Goal: Task Accomplishment & Management: Manage account settings

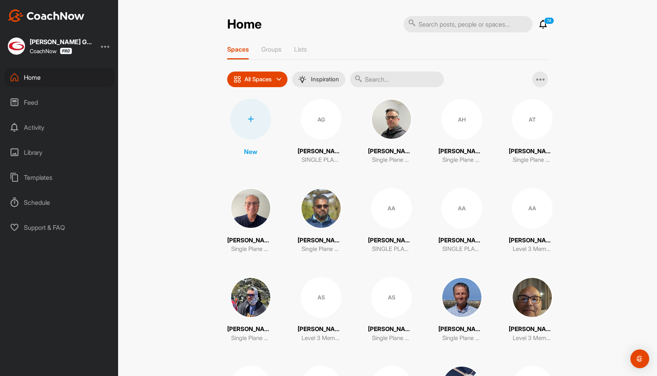
click at [376, 80] on input "text" at bounding box center [397, 80] width 94 height 16
paste input "[PERSON_NAME]"
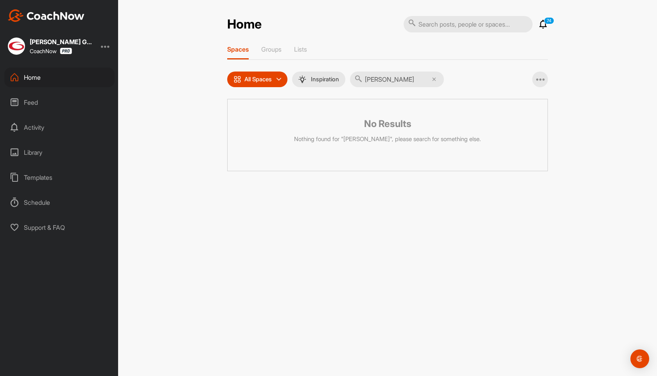
click at [383, 78] on input "[PERSON_NAME]" at bounding box center [397, 80] width 94 height 16
type input "Coxie"
click at [400, 79] on input "Coxie" at bounding box center [397, 80] width 94 height 16
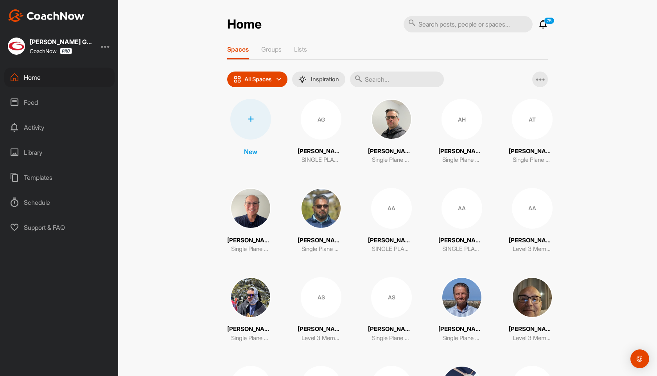
click at [251, 112] on div at bounding box center [250, 119] width 41 height 41
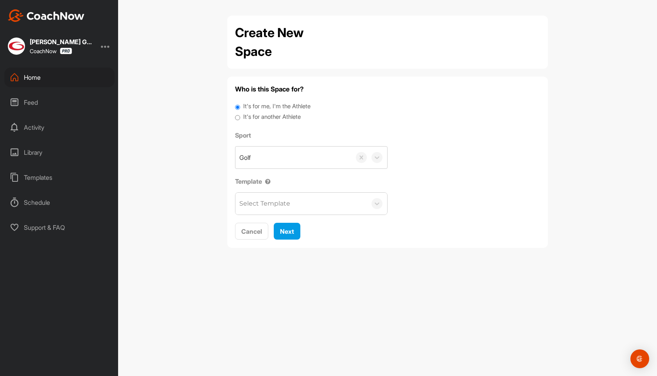
click at [271, 118] on label "It's for another Athlete" at bounding box center [271, 117] width 57 height 9
click at [240, 118] on input "It's for another Athlete" at bounding box center [237, 118] width 5 height 11
radio input "true"
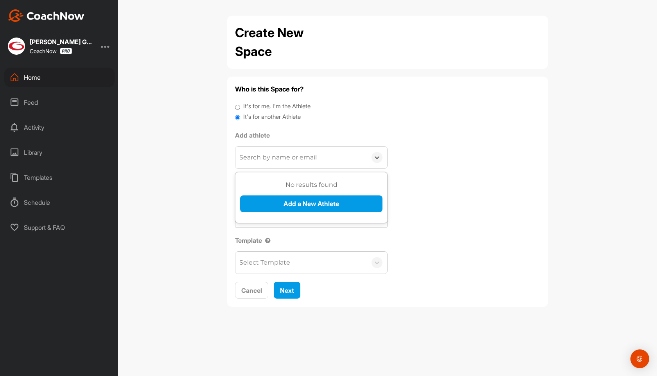
click at [268, 158] on div "Search by name or email" at bounding box center [277, 157] width 77 height 9
click at [280, 201] on button "Add a New Athlete" at bounding box center [311, 204] width 142 height 17
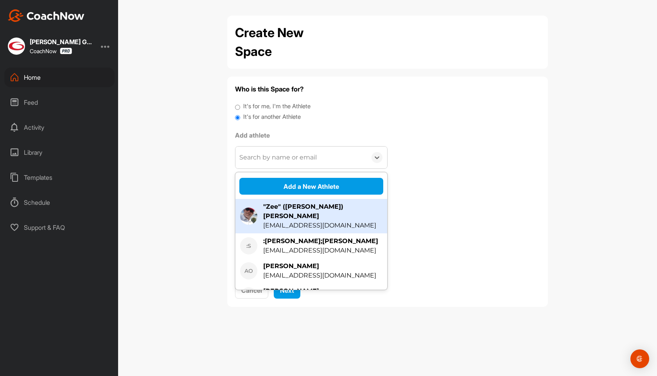
click at [275, 201] on div ""Zee" ([PERSON_NAME]) [PERSON_NAME] [PERSON_NAME][EMAIL_ADDRESS][DOMAIN_NAME]" at bounding box center [311, 216] width 152 height 34
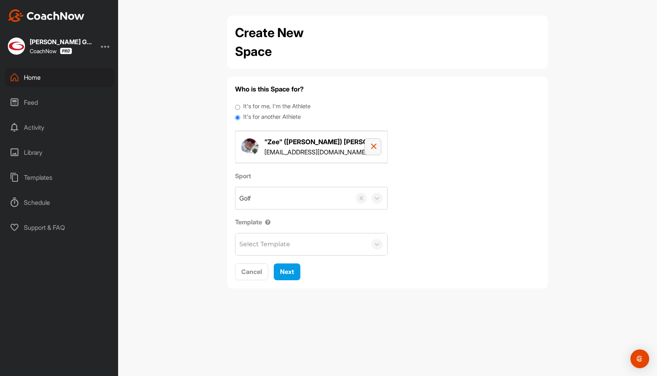
click at [372, 146] on icon "button" at bounding box center [374, 146] width 6 height 6
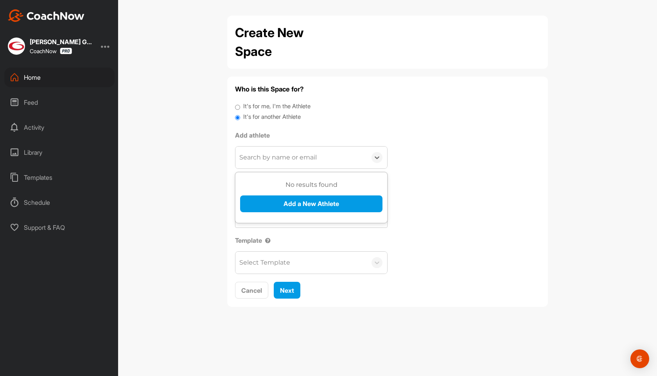
click at [282, 163] on div "Search by name or email" at bounding box center [300, 158] width 131 height 22
click at [277, 206] on button "Add a New Athlete" at bounding box center [311, 204] width 142 height 17
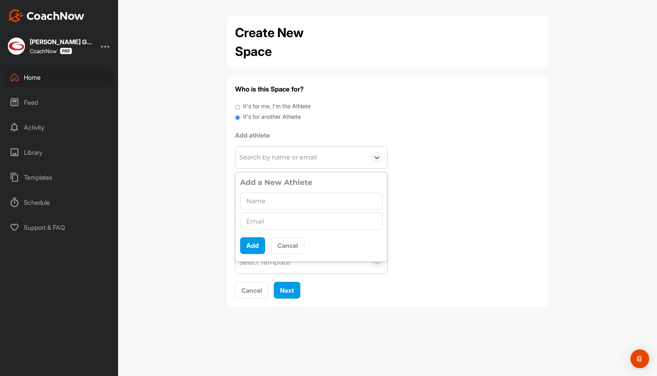
click at [270, 203] on input "text" at bounding box center [311, 201] width 142 height 17
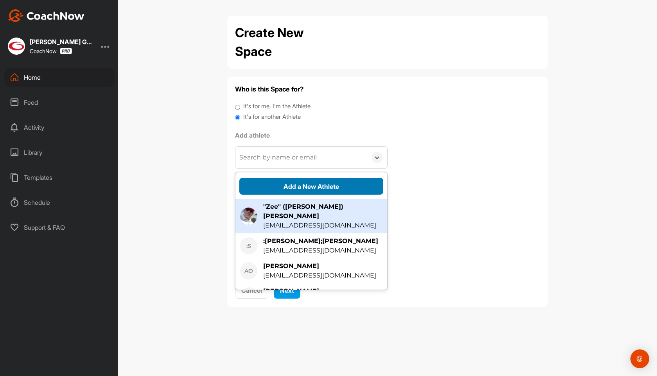
click at [277, 185] on button "Add a New Athlete" at bounding box center [311, 186] width 144 height 17
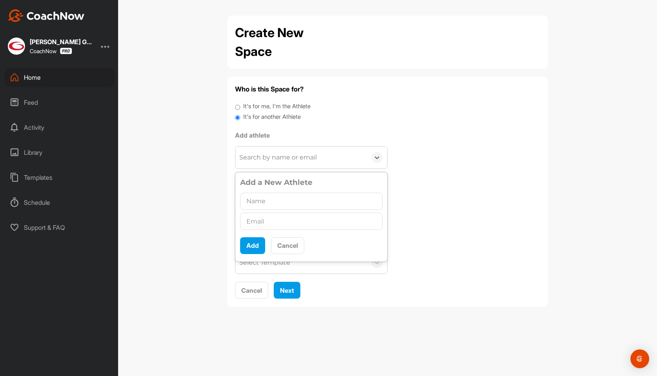
click at [261, 202] on input "text" at bounding box center [311, 201] width 142 height 17
type input "[PERSON_NAME]"
click at [264, 223] on input "text" at bounding box center [311, 221] width 142 height 17
paste input "[EMAIL_ADDRESS][DOMAIN_NAME]"
type input "[EMAIL_ADDRESS][DOMAIN_NAME]"
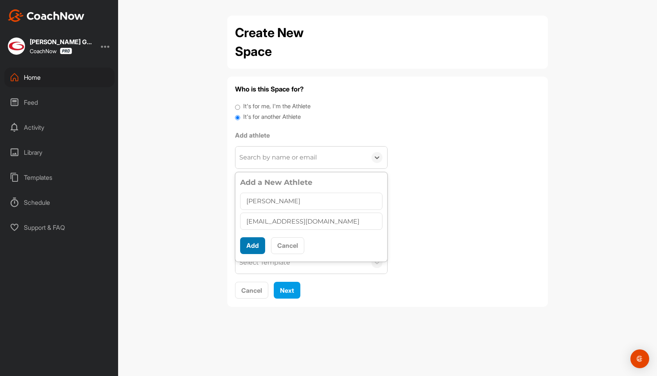
scroll to position [4, 0]
click at [255, 243] on button "Add" at bounding box center [252, 245] width 25 height 17
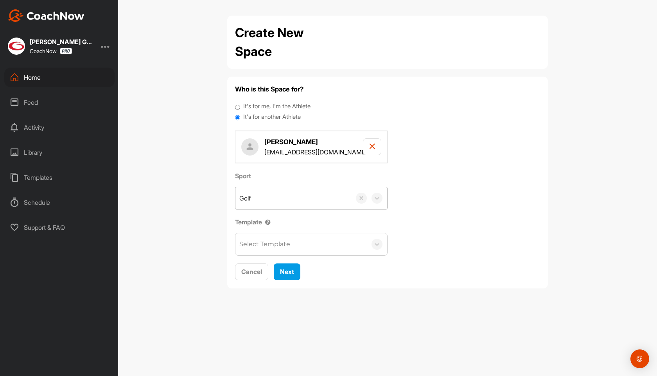
click at [269, 199] on div "Golf" at bounding box center [293, 198] width 116 height 22
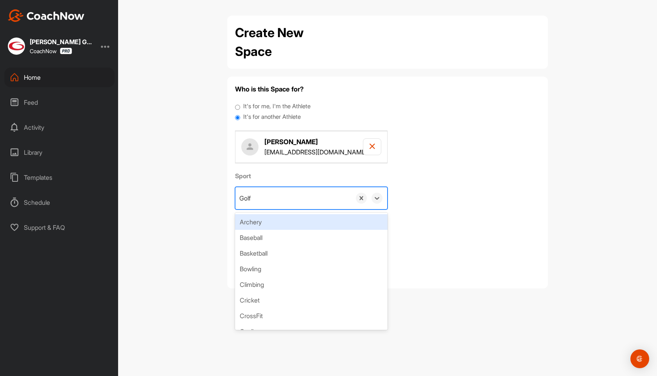
click at [269, 199] on div "Golf" at bounding box center [293, 198] width 116 height 22
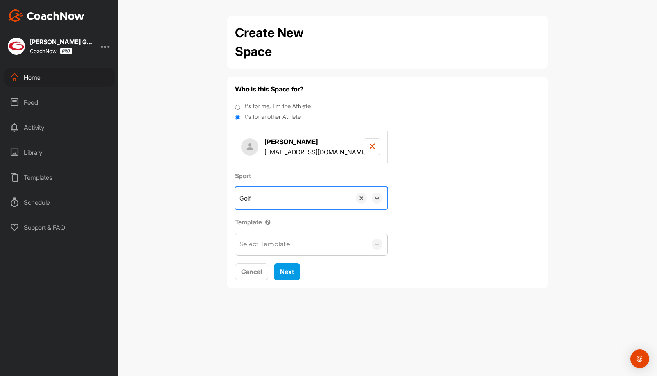
click at [269, 199] on div "Golf" at bounding box center [293, 198] width 116 height 22
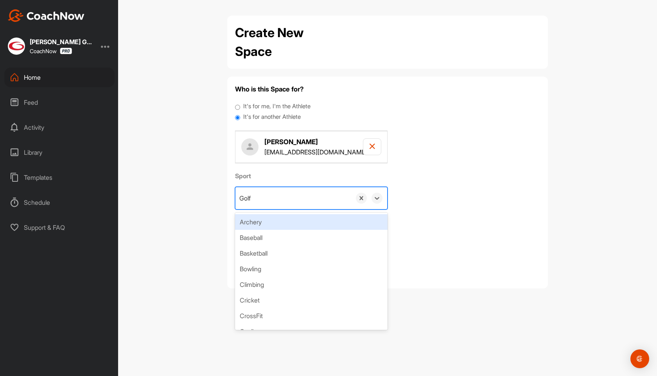
click at [269, 199] on div "Golf" at bounding box center [293, 198] width 116 height 22
type input "Golf School Participant"
click at [278, 219] on div "Create "Golf School Participant"" at bounding box center [311, 222] width 153 height 16
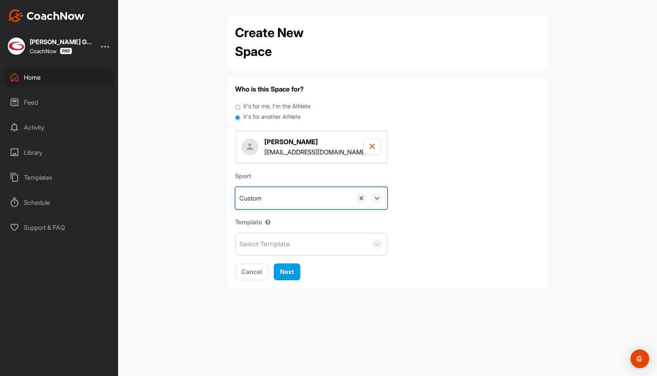
click at [276, 244] on div "Select Template" at bounding box center [264, 244] width 51 height 9
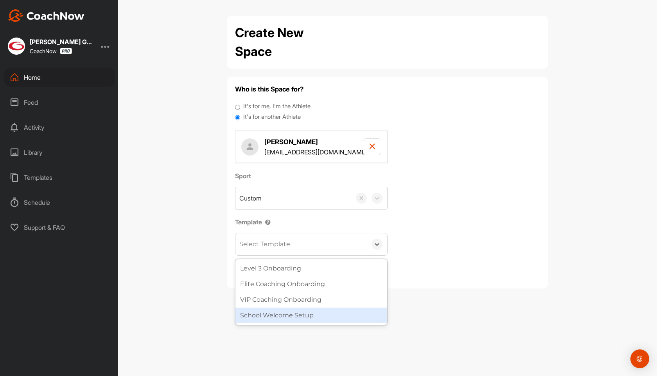
click at [281, 314] on div "School Welcome Setup" at bounding box center [311, 316] width 152 height 16
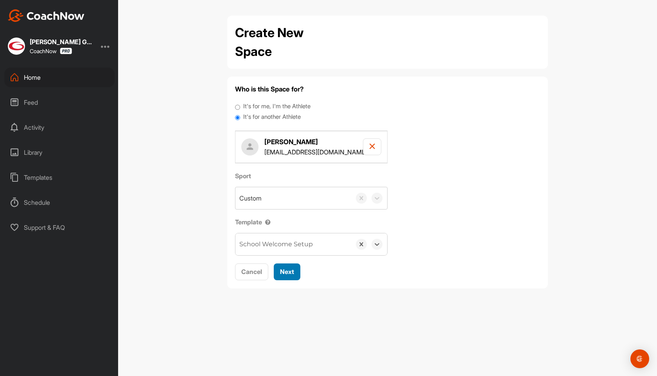
click at [291, 273] on span "Next" at bounding box center [287, 272] width 14 height 8
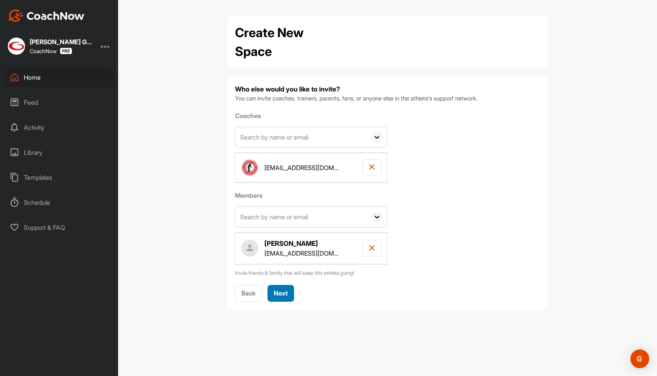
click at [281, 289] on div "Next" at bounding box center [281, 293] width 14 height 9
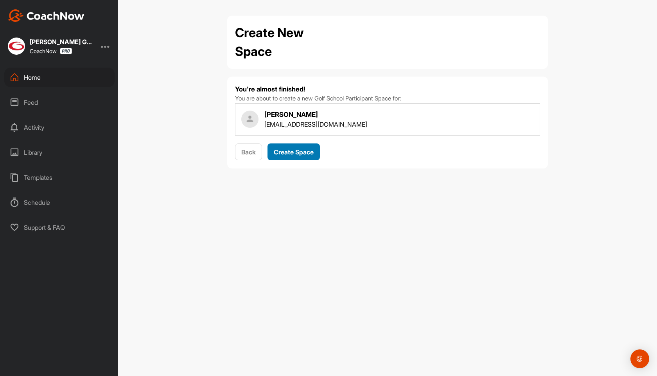
click at [305, 158] on button "Create Space" at bounding box center [293, 152] width 52 height 17
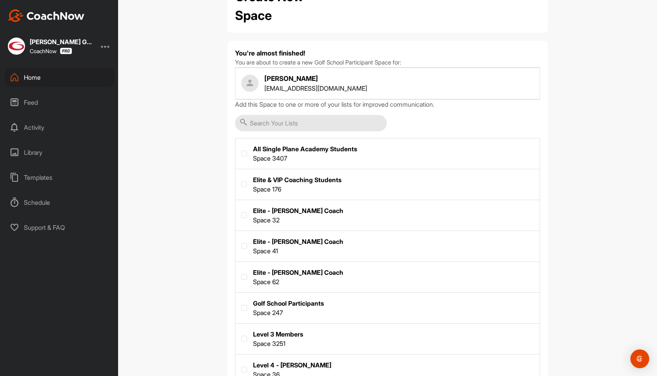
scroll to position [61, 0]
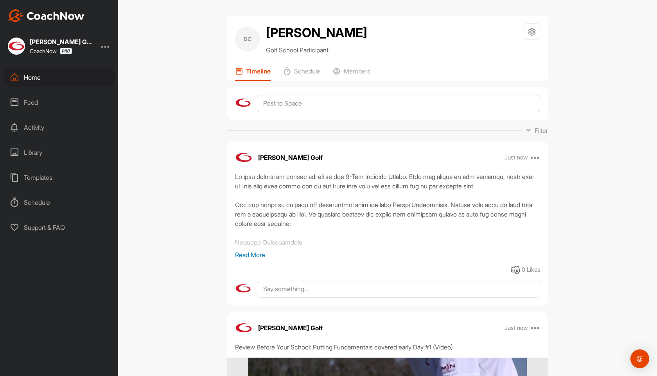
click at [37, 81] on div "Home" at bounding box center [59, 78] width 110 height 20
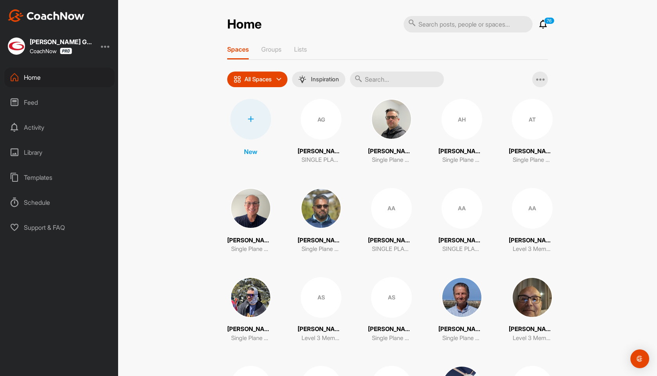
click at [378, 77] on input "text" at bounding box center [397, 80] width 94 height 16
paste input "[PERSON_NAME]"
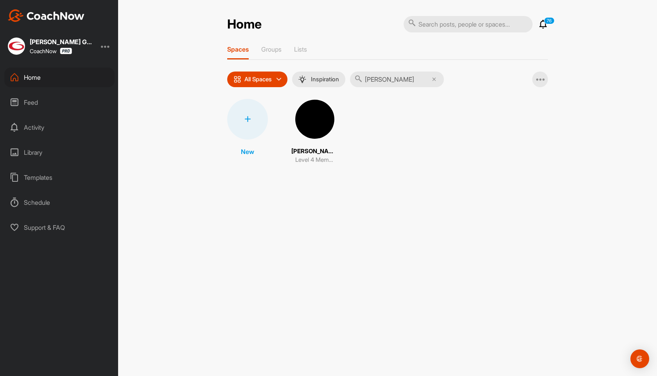
type input "[PERSON_NAME]"
click at [314, 135] on img at bounding box center [314, 119] width 41 height 41
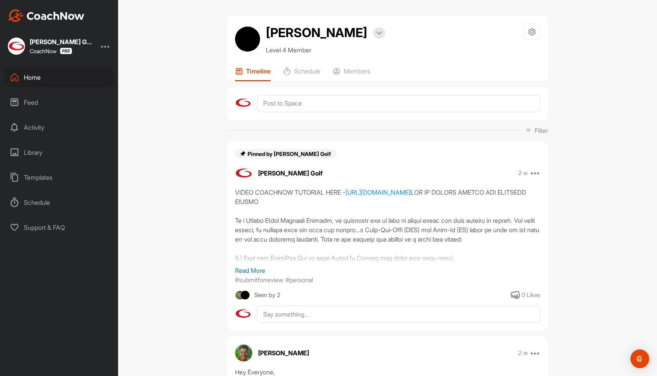
click at [359, 65] on div "[PERSON_NAME] Bookings Level 4 Member Space Settings Your Notifications Timelin…" at bounding box center [387, 49] width 321 height 66
click at [359, 71] on p "Members" at bounding box center [357, 71] width 27 height 8
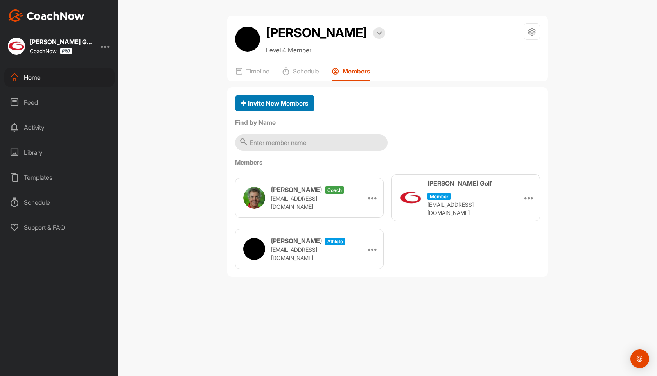
click at [276, 106] on span "Invite New Members" at bounding box center [274, 103] width 67 height 8
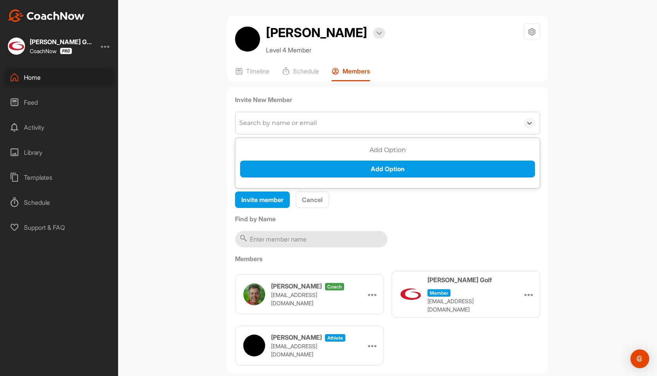
click at [269, 122] on div "Search by name or email" at bounding box center [277, 122] width 77 height 9
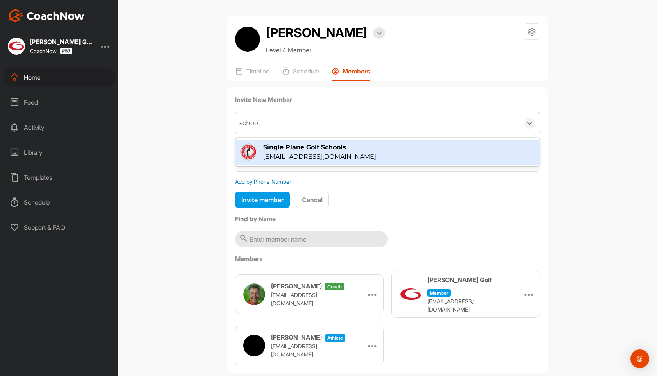
type input "school"
click at [282, 146] on div "Single Plane Golf Schools" at bounding box center [319, 147] width 113 height 9
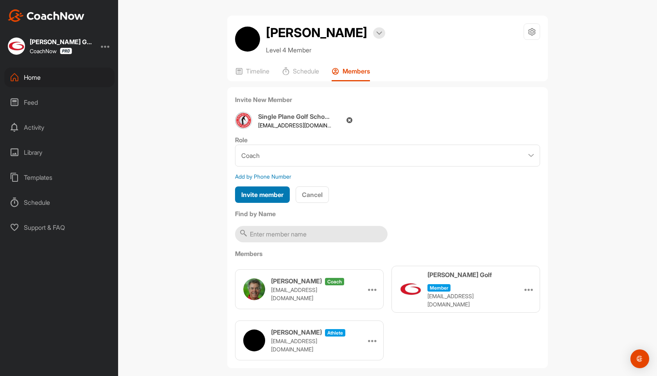
click at [268, 197] on span "Invite member" at bounding box center [262, 195] width 42 height 8
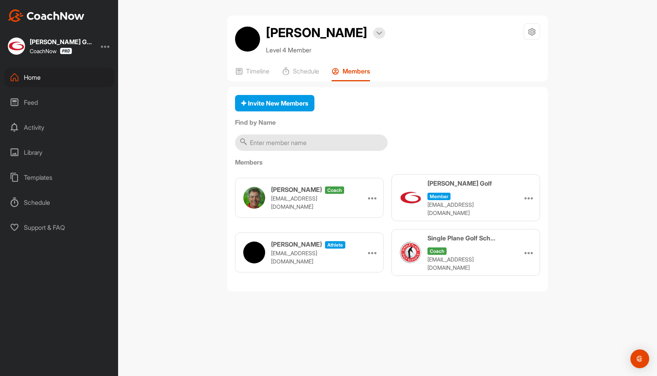
click at [35, 75] on div "Home" at bounding box center [59, 78] width 110 height 20
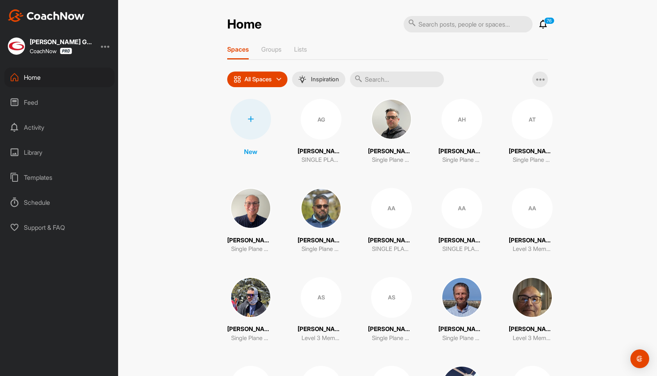
click at [387, 83] on input "text" at bounding box center [397, 80] width 94 height 16
paste input "[PERSON_NAME]"
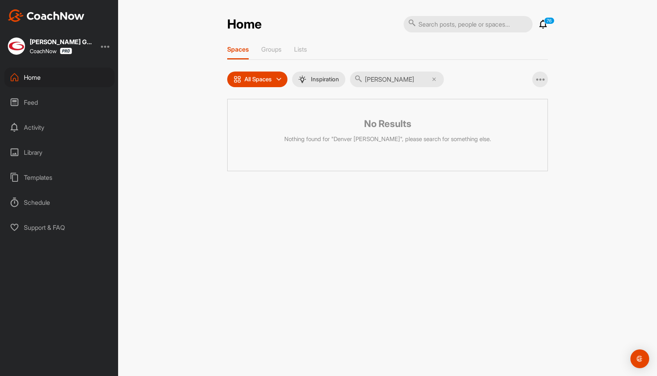
type input "[PERSON_NAME]"
click at [435, 80] on icon at bounding box center [434, 79] width 4 height 4
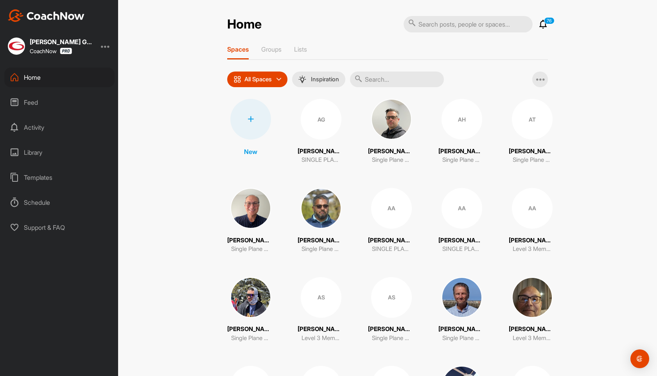
click at [259, 119] on div at bounding box center [250, 119] width 41 height 41
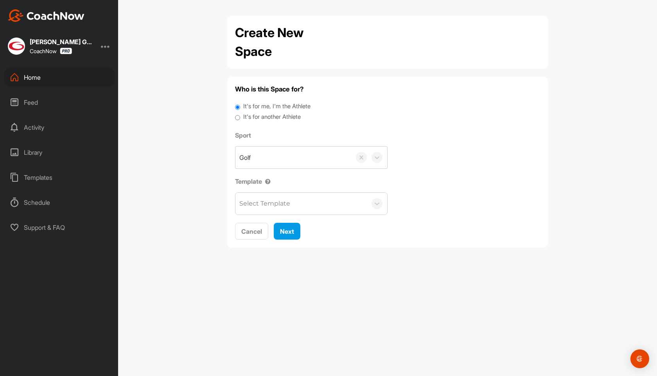
click at [266, 118] on label "It's for another Athlete" at bounding box center [271, 117] width 57 height 9
click at [240, 118] on input "It's for another Athlete" at bounding box center [237, 118] width 5 height 11
radio input "true"
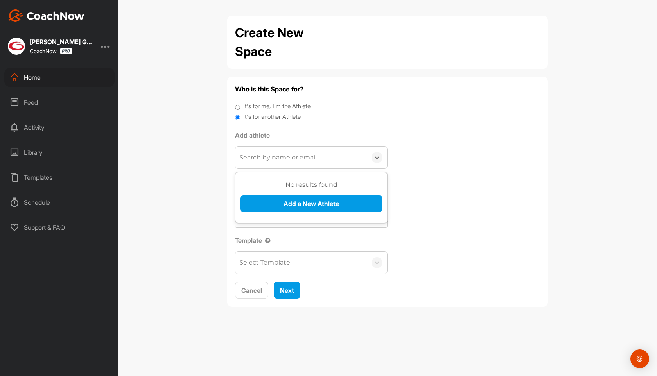
click at [263, 158] on div "Search by name or email" at bounding box center [277, 157] width 77 height 9
click at [277, 203] on button "Add a New Athlete" at bounding box center [311, 204] width 142 height 17
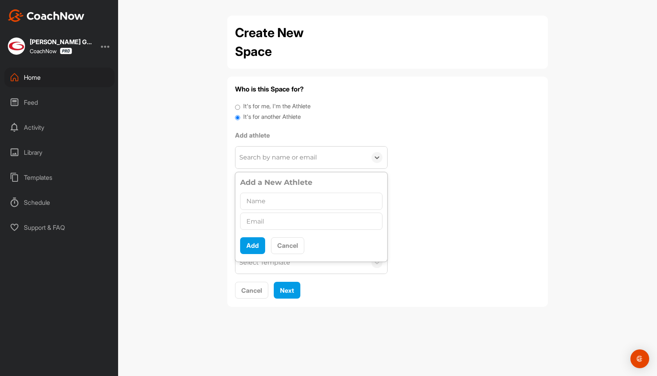
click at [274, 203] on input "text" at bounding box center [311, 201] width 142 height 17
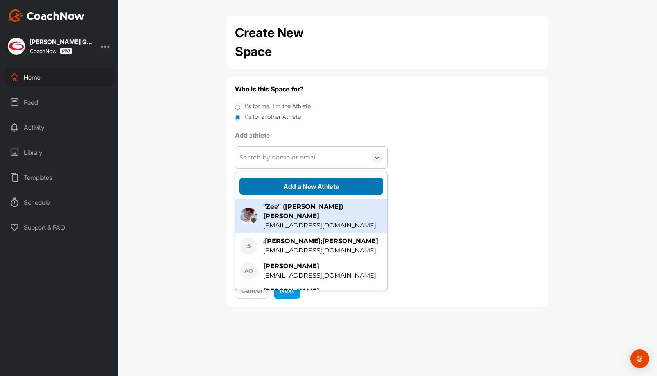
click at [285, 181] on button "Add a New Athlete" at bounding box center [311, 186] width 144 height 17
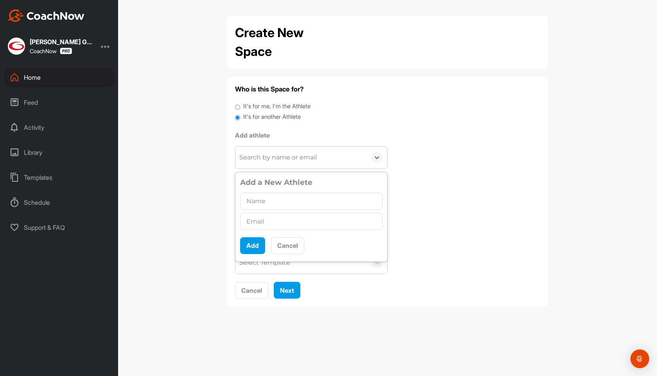
click at [261, 203] on input "text" at bounding box center [311, 201] width 142 height 17
type input "[PERSON_NAME]"
click at [261, 220] on input "text" at bounding box center [311, 221] width 142 height 17
paste input "[EMAIL_ADDRESS][DOMAIN_NAME]"
type input "[EMAIL_ADDRESS][DOMAIN_NAME]"
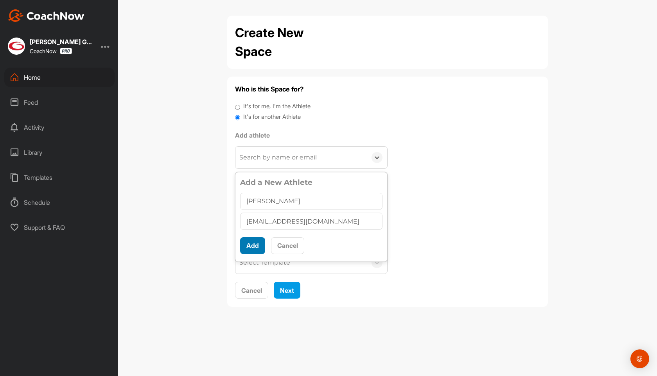
scroll to position [4, 0]
click at [249, 249] on button "Add" at bounding box center [252, 245] width 25 height 17
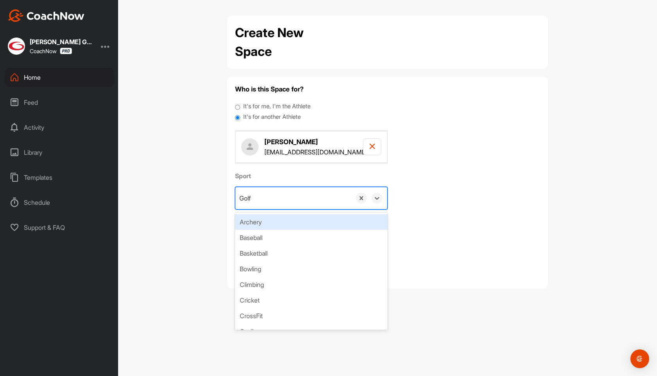
click at [260, 202] on div "Golf" at bounding box center [293, 198] width 116 height 22
type input "Golf School Participant"
click at [266, 218] on div "Create "Golf School Participant"" at bounding box center [311, 222] width 153 height 16
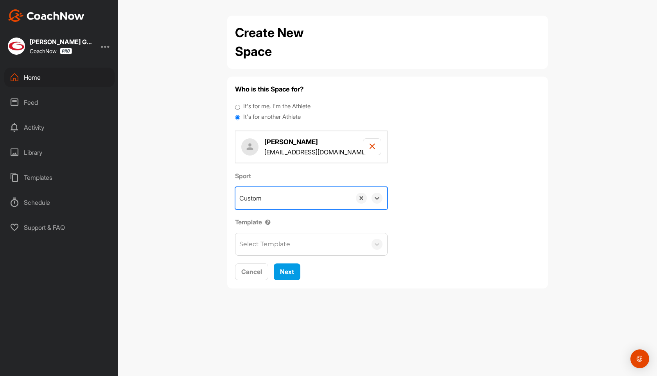
click at [264, 246] on div "Select Template" at bounding box center [264, 244] width 51 height 9
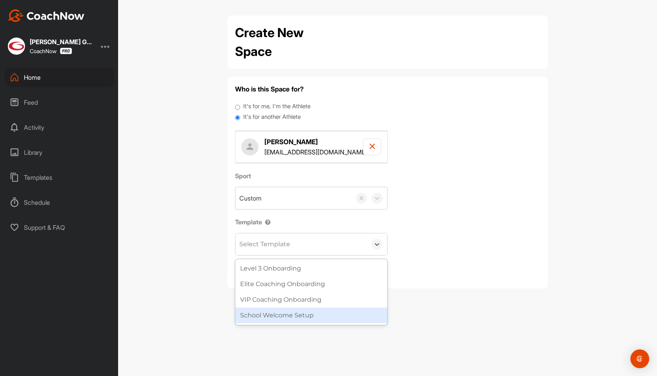
click at [265, 314] on div "School Welcome Setup" at bounding box center [311, 316] width 152 height 16
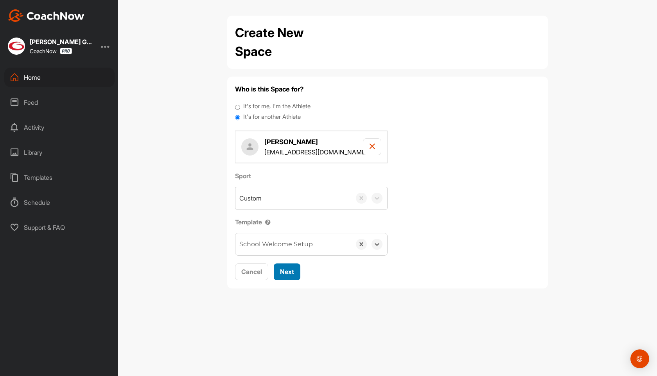
click at [289, 271] on span "Next" at bounding box center [287, 272] width 14 height 8
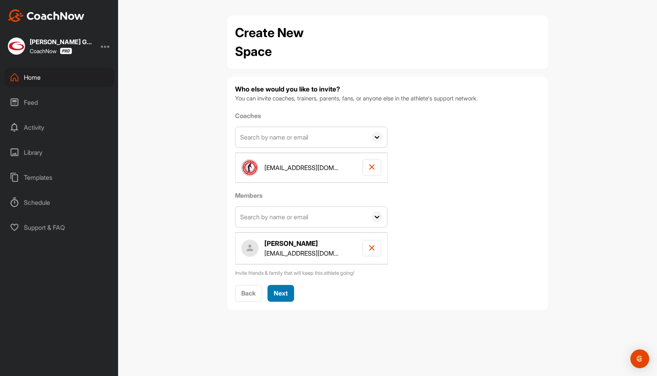
click at [284, 294] on span "Next" at bounding box center [281, 293] width 14 height 8
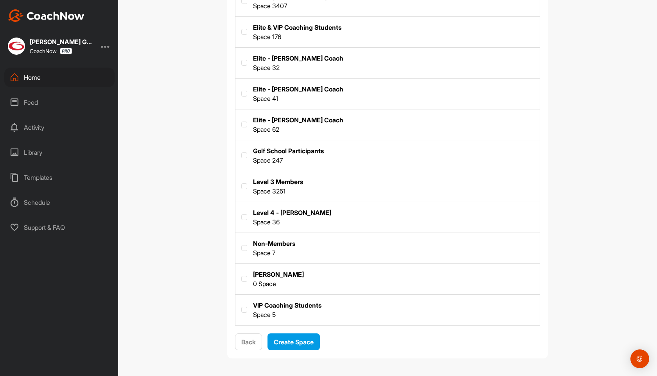
scroll to position [189, 0]
click at [302, 158] on label at bounding box center [387, 154] width 304 height 29
click at [242, 153] on input "checkbox" at bounding box center [241, 152] width 0 height 0
checkbox input "true"
click at [293, 345] on span "Create Space" at bounding box center [294, 342] width 40 height 8
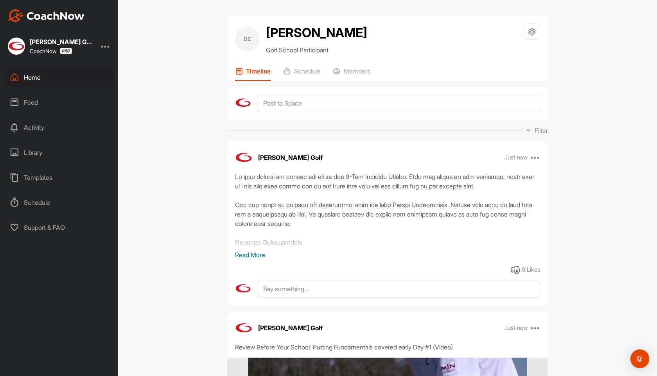
click at [36, 79] on div "Home" at bounding box center [59, 78] width 110 height 20
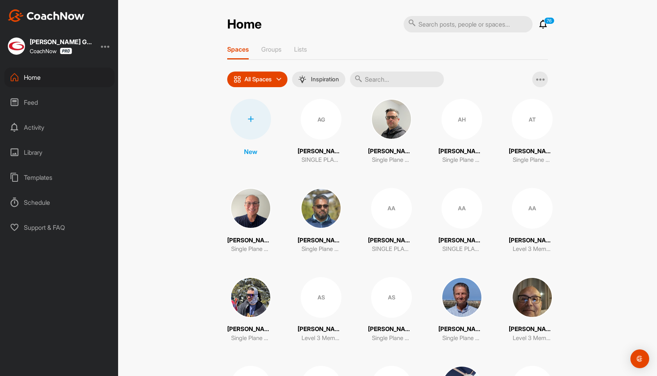
click at [372, 85] on input "text" at bounding box center [397, 80] width 94 height 16
paste input "[PERSON_NAME]"
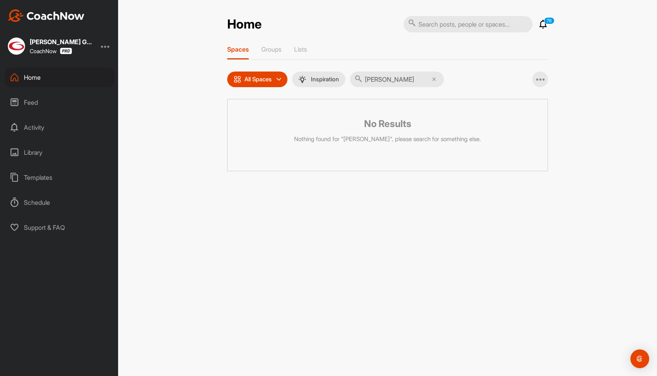
type input "[PERSON_NAME]"
click at [435, 80] on icon at bounding box center [434, 79] width 4 height 4
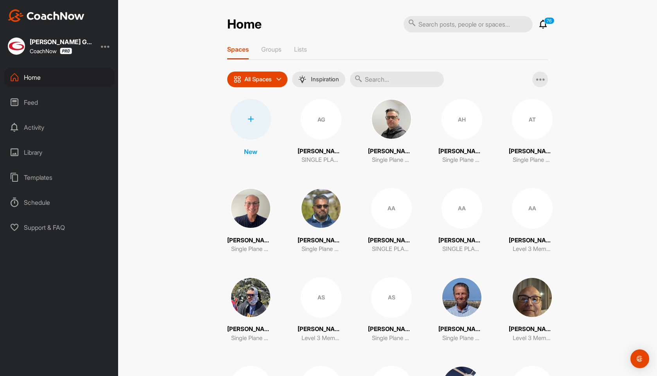
click at [259, 121] on div at bounding box center [250, 119] width 41 height 41
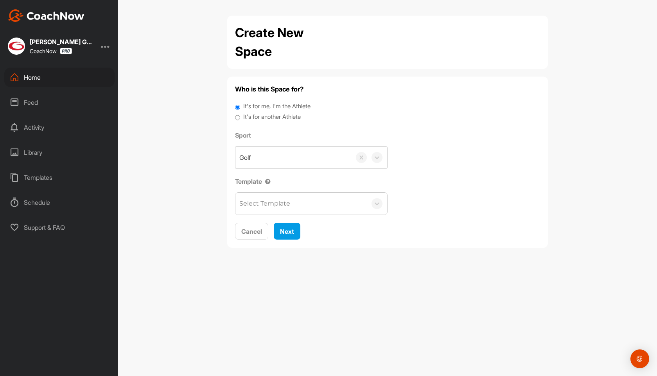
click at [266, 117] on label "It's for another Athlete" at bounding box center [271, 117] width 57 height 9
click at [240, 117] on input "It's for another Athlete" at bounding box center [237, 118] width 5 height 11
radio input "true"
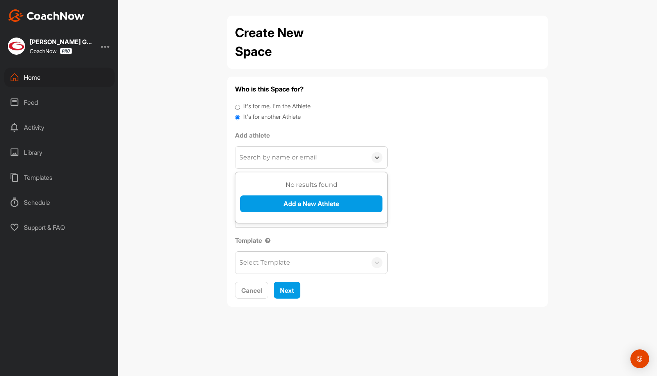
click at [259, 158] on div "Search by name or email" at bounding box center [277, 157] width 77 height 9
click at [267, 199] on button "Add a New Athlete" at bounding box center [311, 204] width 142 height 17
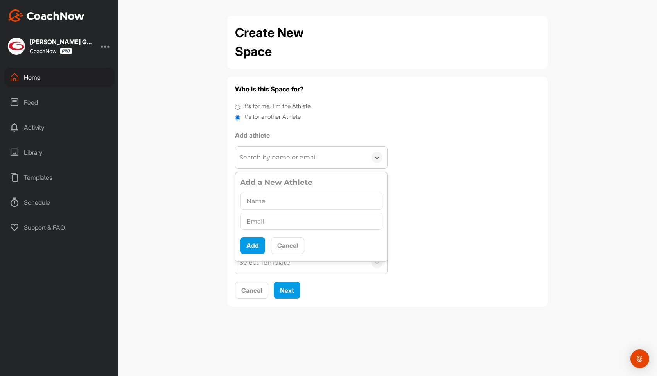
click at [264, 202] on input "text" at bounding box center [311, 201] width 142 height 17
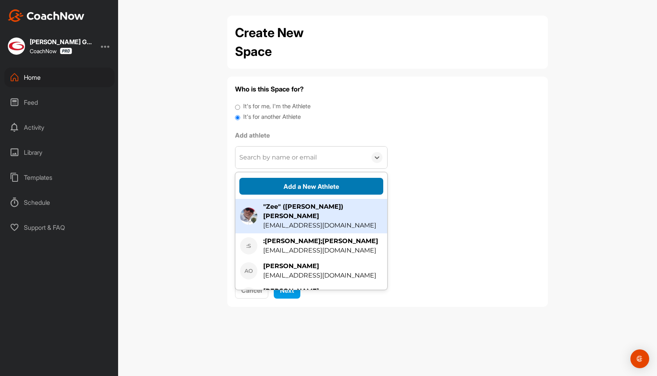
click at [275, 189] on button "Add a New Athlete" at bounding box center [311, 186] width 144 height 17
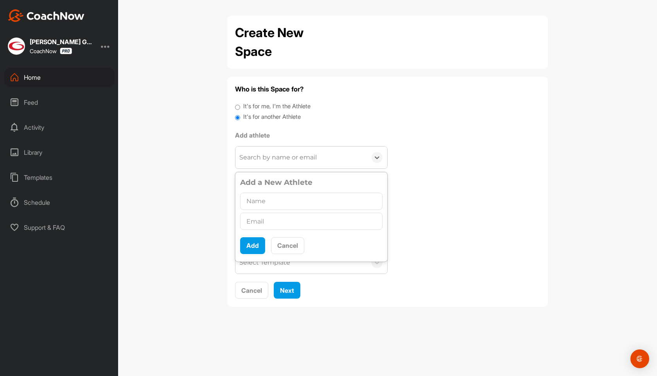
click at [260, 204] on input "text" at bounding box center [311, 201] width 142 height 17
type input "[PERSON_NAME]"
click at [252, 225] on input "text" at bounding box center [311, 221] width 142 height 17
paste input "[EMAIL_ADDRESS][DOMAIN_NAME]"
type input "[EMAIL_ADDRESS][DOMAIN_NAME]"
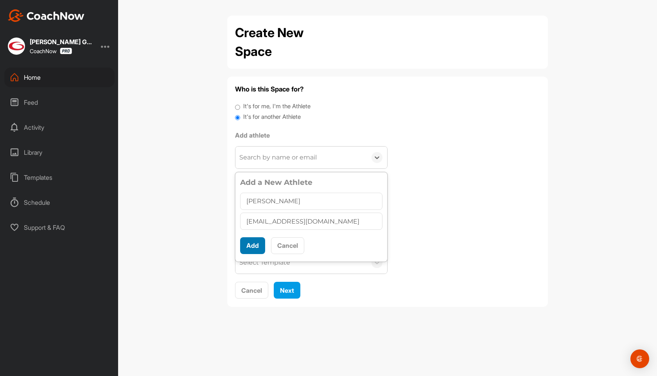
scroll to position [4, 0]
click at [251, 245] on button "Add" at bounding box center [252, 245] width 25 height 17
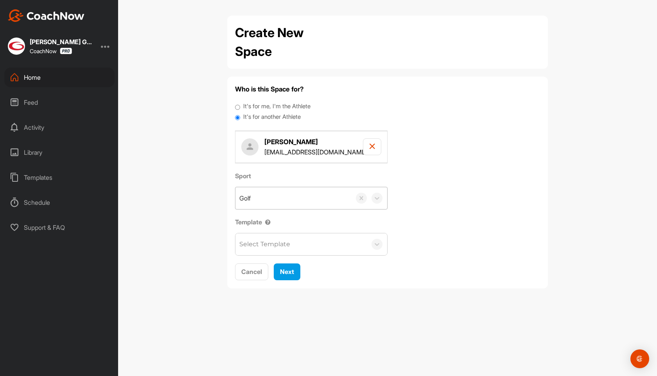
click at [271, 194] on div "Golf" at bounding box center [293, 198] width 116 height 22
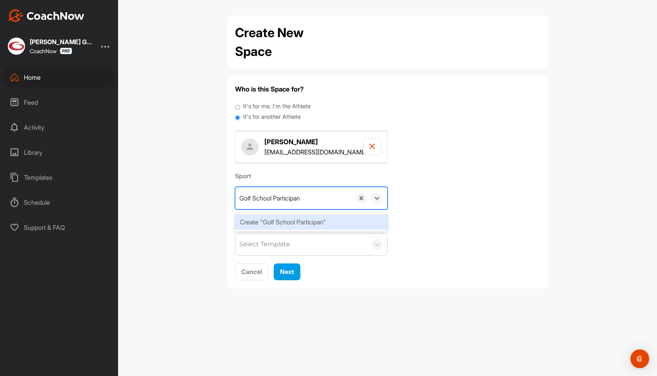
type input "Golf School Participant"
click at [283, 221] on div "Create "Golf School Participant"" at bounding box center [311, 222] width 153 height 16
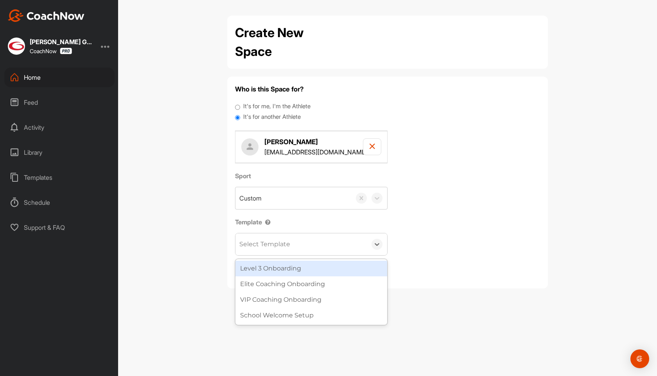
click at [278, 239] on div "Select Template" at bounding box center [300, 244] width 131 height 22
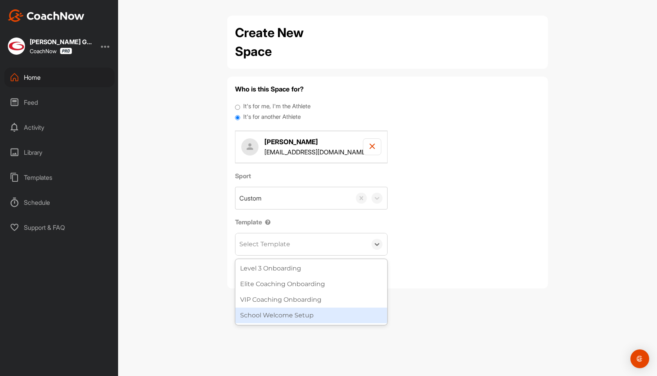
click at [275, 315] on div "School Welcome Setup" at bounding box center [311, 316] width 152 height 16
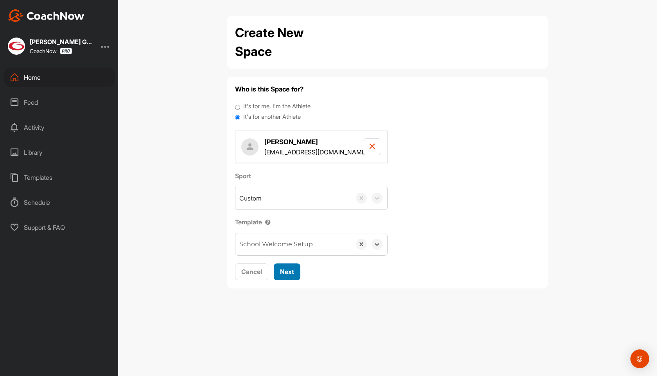
click at [291, 275] on span "Next" at bounding box center [287, 272] width 14 height 8
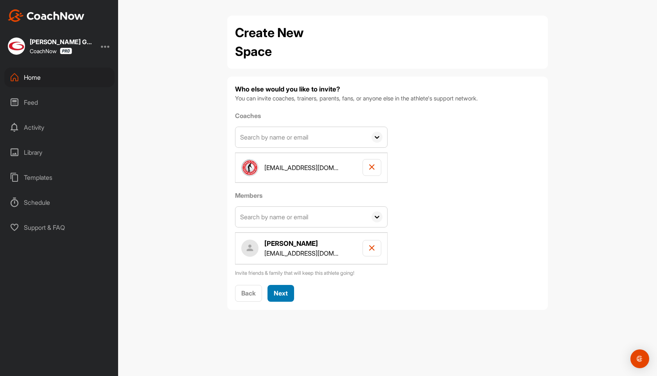
click at [279, 291] on span "Next" at bounding box center [281, 293] width 14 height 8
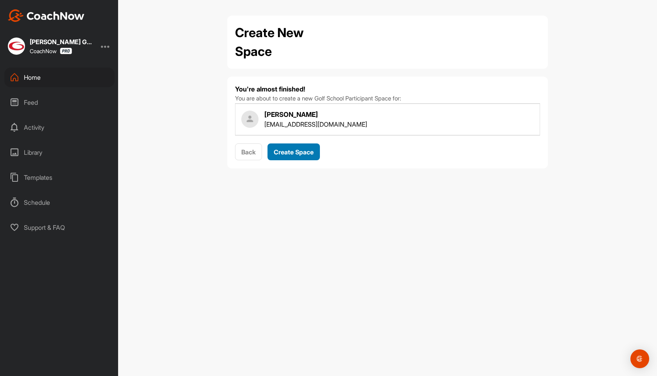
click at [296, 156] on div "Create Space" at bounding box center [294, 151] width 40 height 9
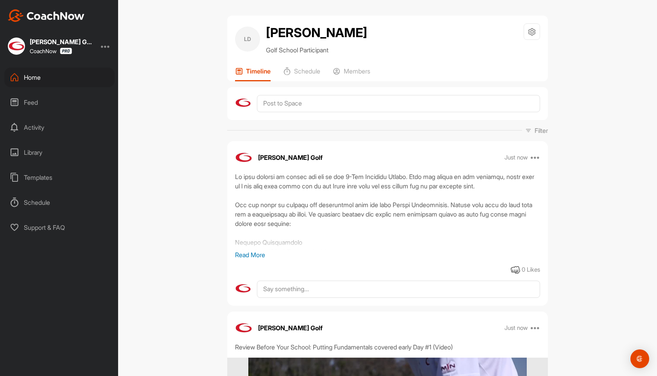
click at [33, 77] on div "Home" at bounding box center [59, 78] width 110 height 20
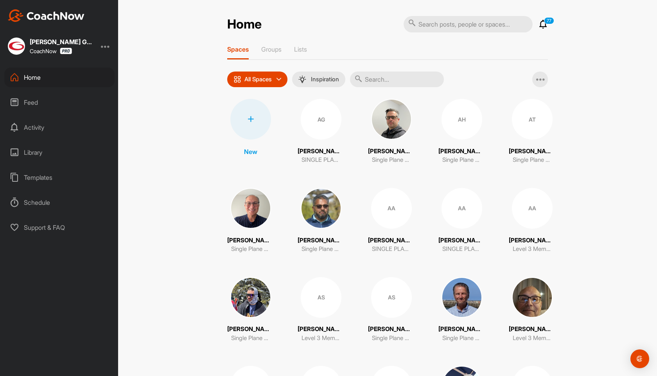
click at [389, 79] on input "text" at bounding box center [397, 80] width 94 height 16
paste input "[PERSON_NAME]"
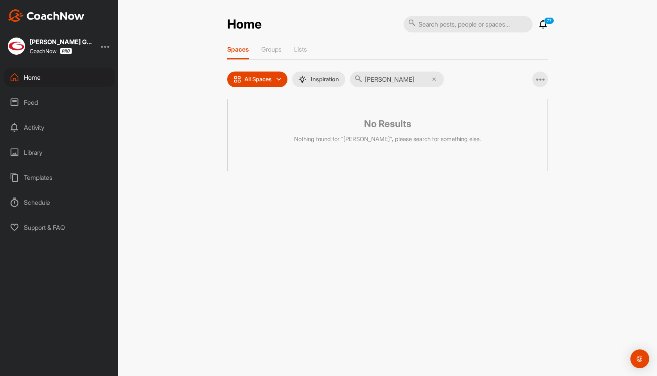
click at [387, 78] on input "[PERSON_NAME]" at bounding box center [397, 80] width 94 height 16
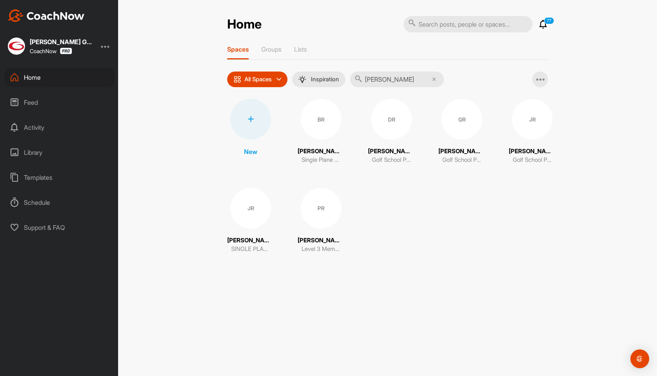
type input "[PERSON_NAME]"
click at [401, 84] on input "[PERSON_NAME]" at bounding box center [397, 80] width 94 height 16
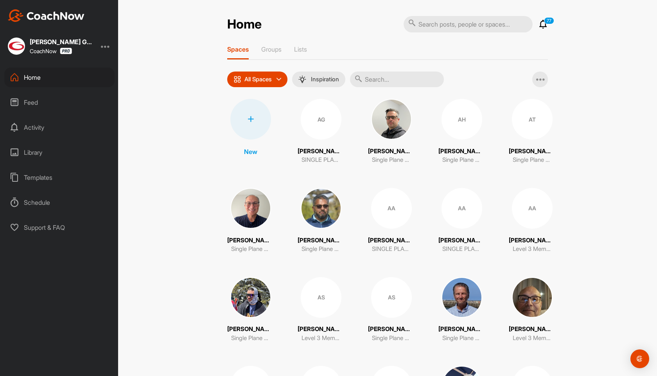
click at [265, 118] on div at bounding box center [250, 119] width 41 height 41
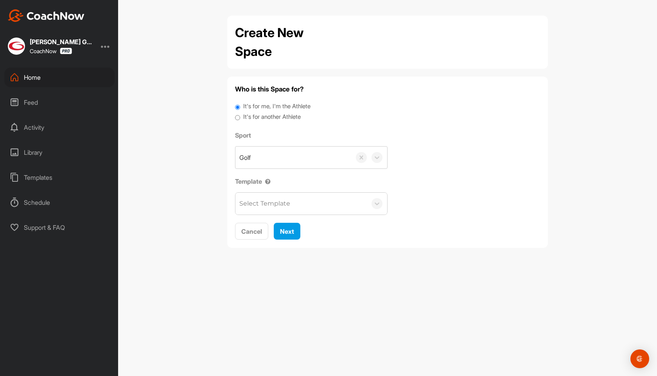
click at [258, 118] on label "It's for another Athlete" at bounding box center [271, 117] width 57 height 9
click at [240, 118] on input "It's for another Athlete" at bounding box center [237, 118] width 5 height 11
radio input "true"
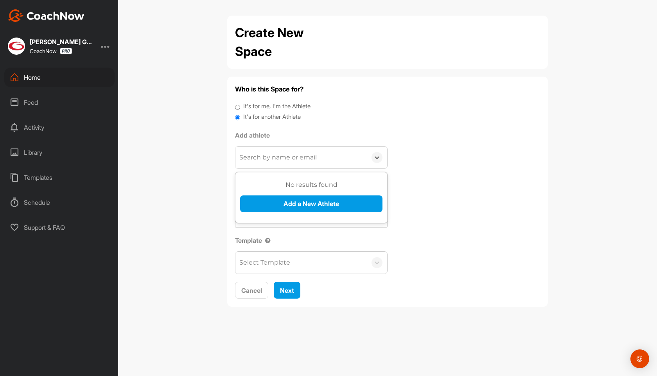
click at [277, 159] on div "Search by name or email" at bounding box center [277, 157] width 77 height 9
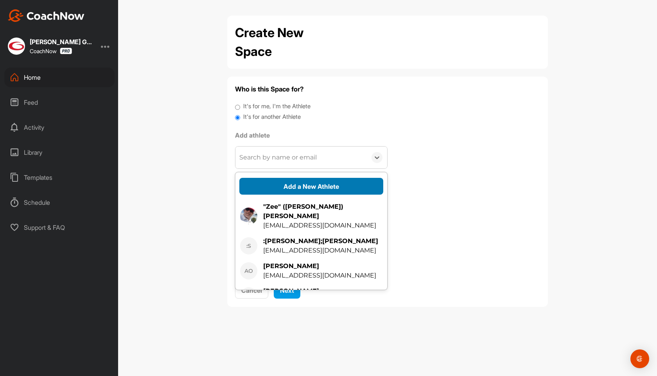
click at [306, 184] on button "Add a New Athlete" at bounding box center [311, 186] width 144 height 17
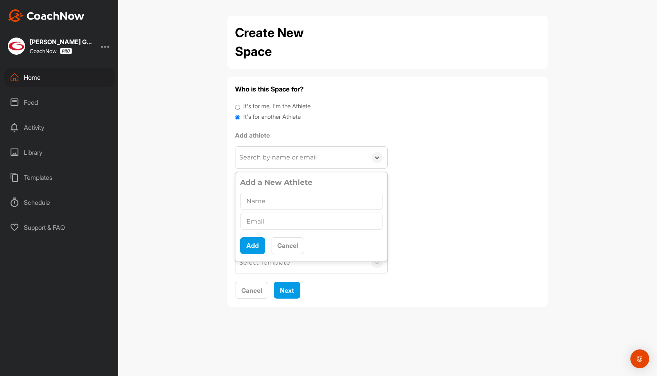
click at [283, 196] on input "text" at bounding box center [311, 201] width 142 height 17
click at [279, 223] on input "text" at bounding box center [311, 221] width 142 height 17
paste input "[EMAIL_ADDRESS][DOMAIN_NAME]"
type input "[EMAIL_ADDRESS][DOMAIN_NAME]"
click at [267, 204] on input "text" at bounding box center [311, 201] width 142 height 17
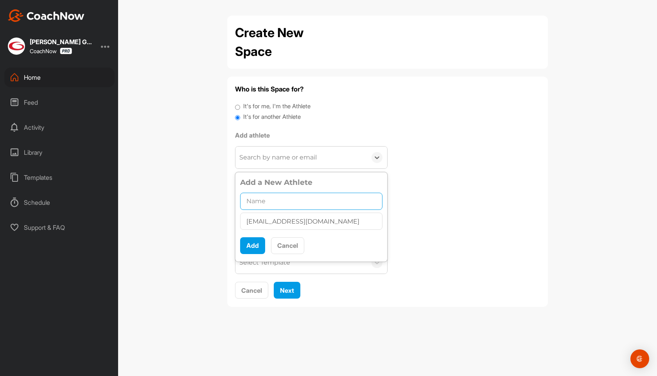
paste input "[PERSON_NAME]"
type input "[PERSON_NAME]"
click at [254, 243] on button "Add" at bounding box center [252, 245] width 25 height 17
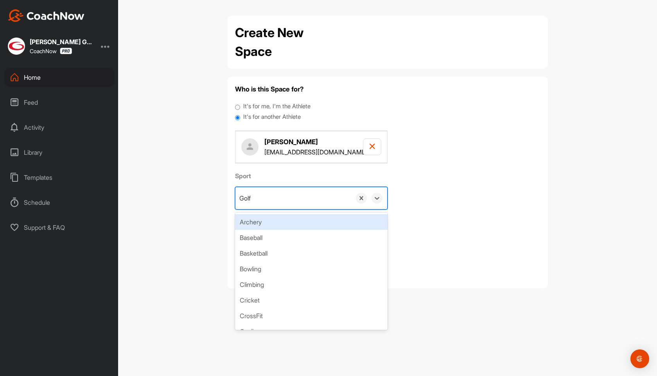
click at [264, 190] on div "Golf" at bounding box center [293, 198] width 116 height 22
type input "Golf School Participant"
click at [274, 220] on div "Create "Golf School Participant"" at bounding box center [311, 222] width 153 height 16
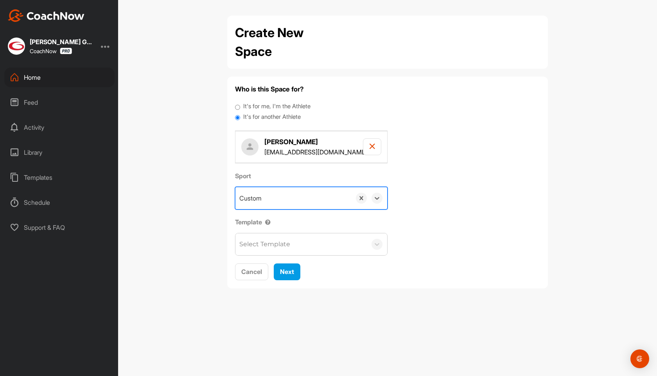
click at [278, 242] on div "Select Template" at bounding box center [264, 244] width 51 height 9
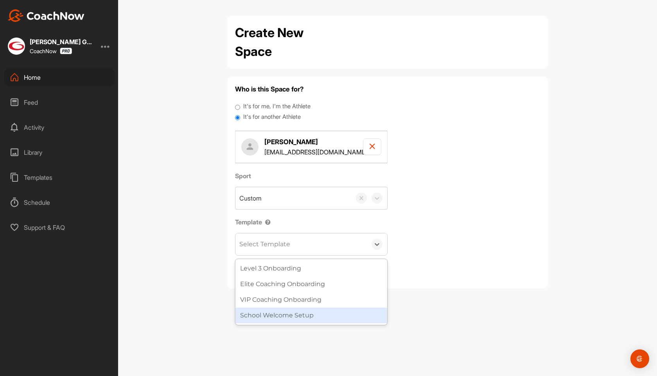
click at [288, 312] on div "School Welcome Setup" at bounding box center [311, 316] width 152 height 16
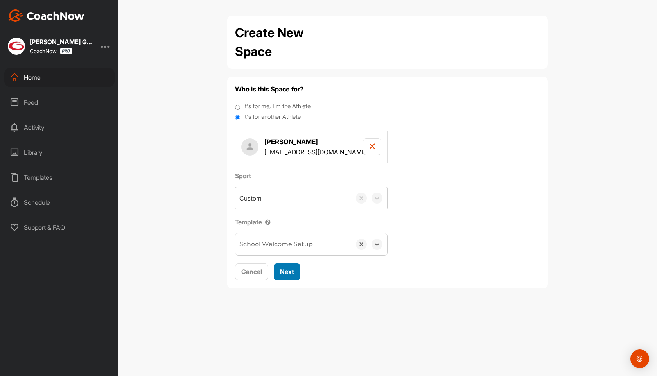
click at [289, 273] on span "Next" at bounding box center [287, 272] width 14 height 8
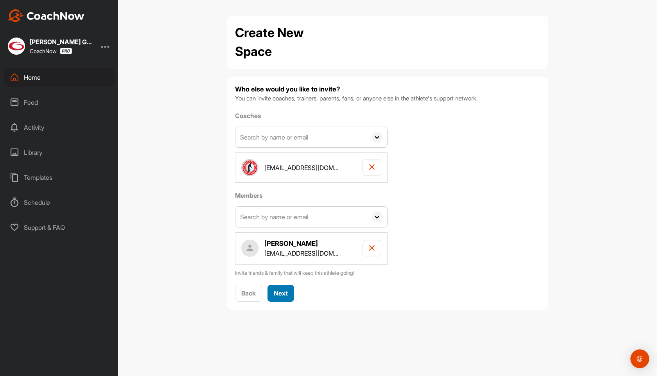
click at [284, 292] on span "Next" at bounding box center [281, 293] width 14 height 8
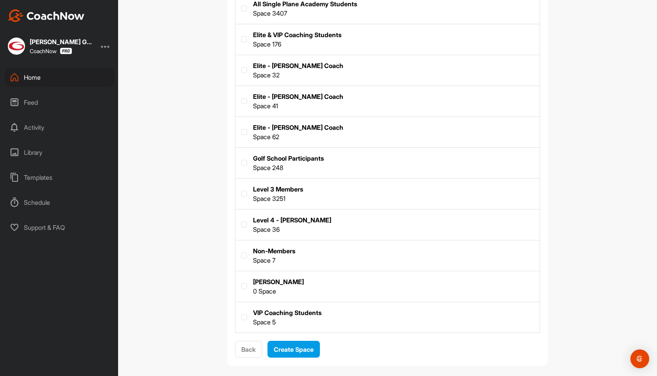
scroll to position [185, 0]
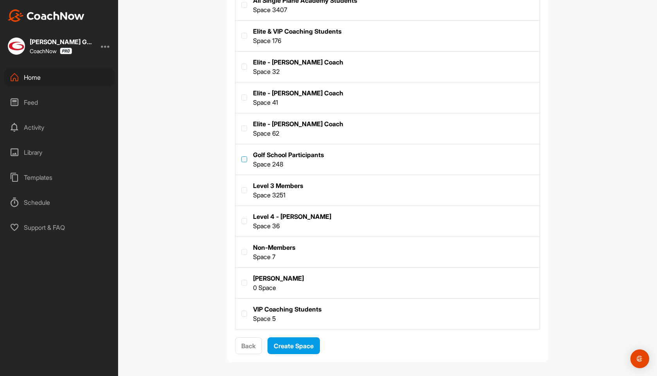
click at [245, 158] on label at bounding box center [244, 159] width 6 height 6
click at [242, 157] on input "checkbox" at bounding box center [241, 156] width 0 height 0
checkbox input "true"
click at [303, 351] on button "Create Space" at bounding box center [293, 345] width 52 height 17
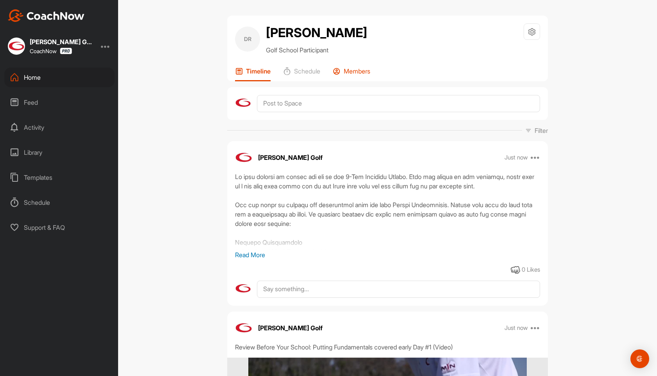
click at [366, 72] on p "Members" at bounding box center [357, 71] width 27 height 8
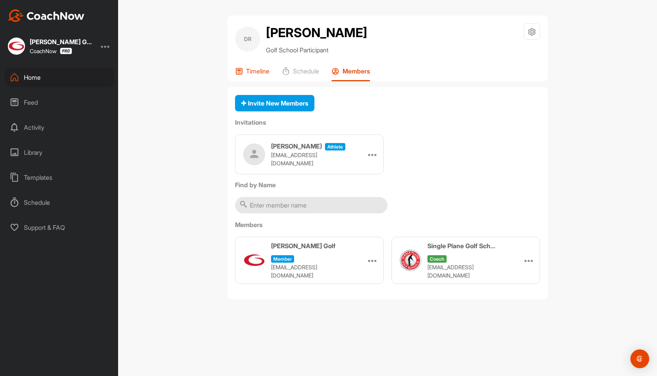
click at [255, 77] on div "Timeline" at bounding box center [252, 74] width 34 height 14
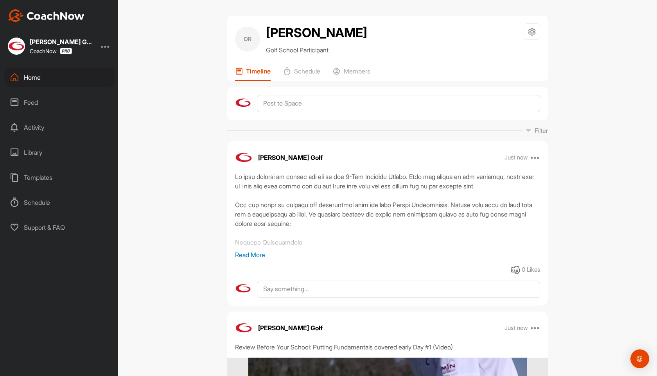
click at [18, 73] on icon at bounding box center [14, 77] width 9 height 9
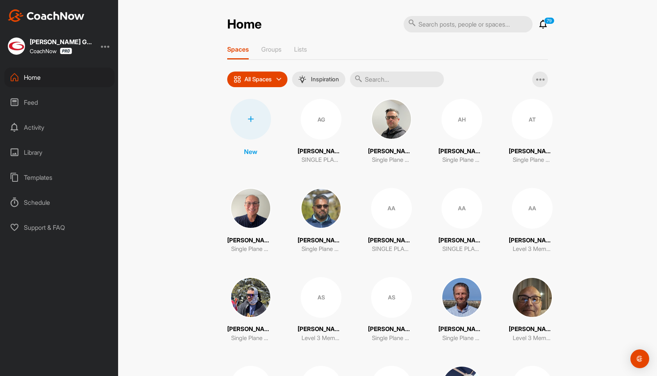
click at [547, 24] on p "79" at bounding box center [549, 20] width 11 height 7
click at [544, 25] on icon at bounding box center [542, 24] width 9 height 9
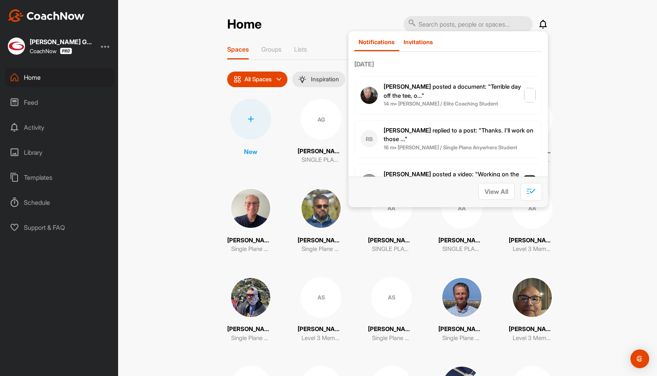
click at [425, 44] on p "Invitations" at bounding box center [418, 41] width 29 height 7
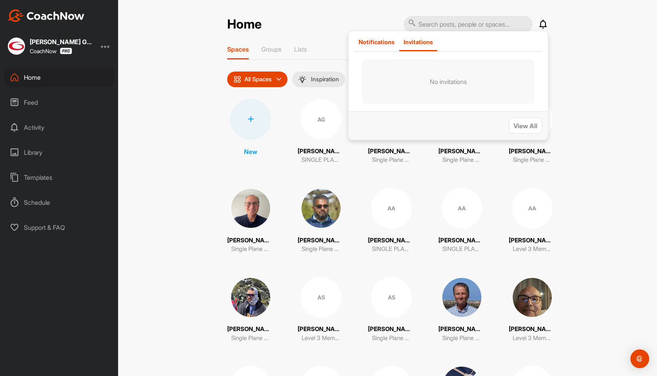
click at [380, 46] on div "Notifications" at bounding box center [376, 44] width 45 height 13
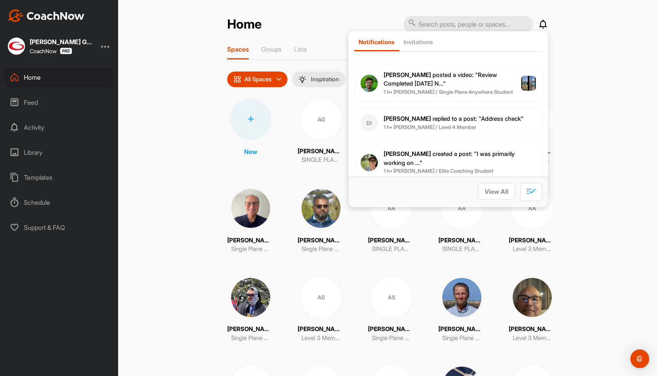
scroll to position [750, 0]
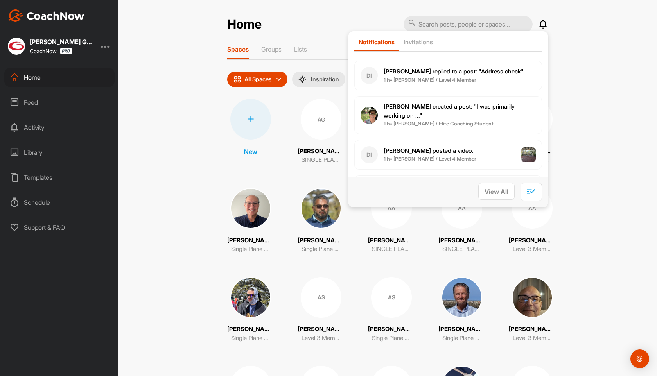
click at [442, 106] on span "[PERSON_NAME] created a post : "I was primarily working on ..."" at bounding box center [449, 111] width 131 height 16
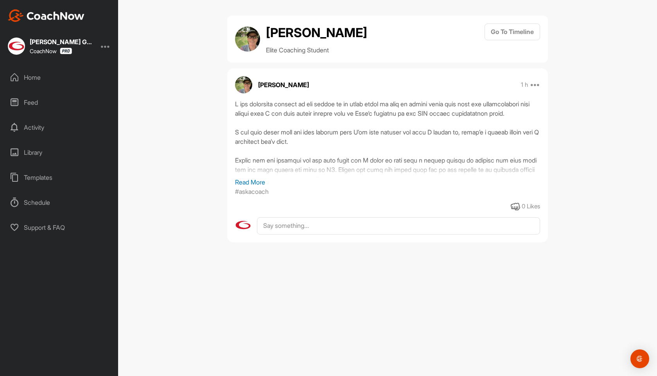
click at [262, 183] on p "Read More" at bounding box center [387, 182] width 305 height 9
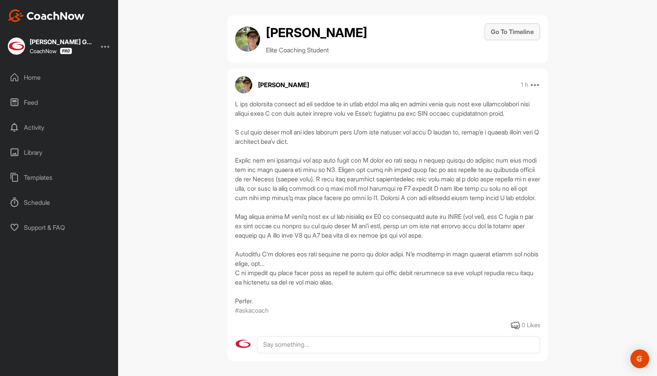
click at [495, 27] on button "Go To Timeline" at bounding box center [513, 31] width 56 height 17
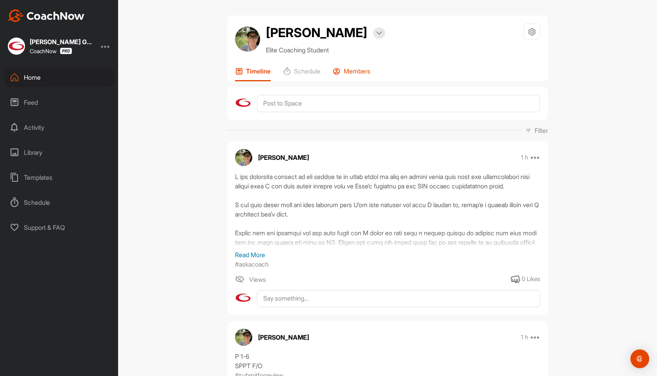
click at [364, 69] on p "Members" at bounding box center [357, 71] width 27 height 8
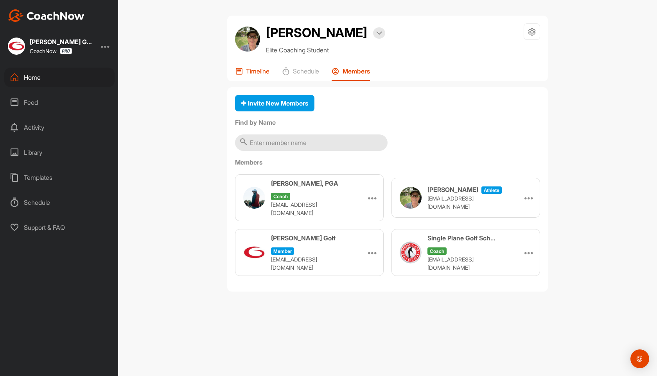
click at [260, 70] on p "Timeline" at bounding box center [257, 71] width 23 height 8
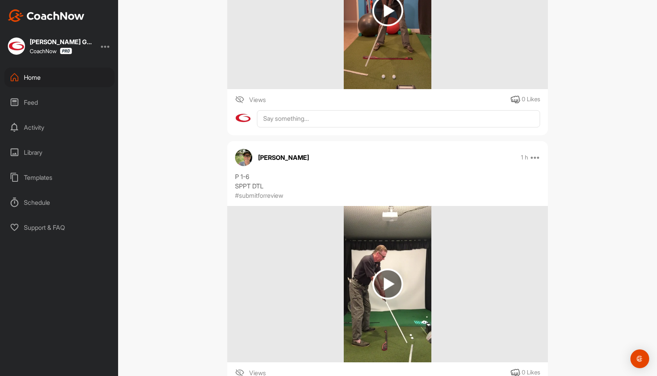
scroll to position [452, 0]
